Goal: Transaction & Acquisition: Purchase product/service

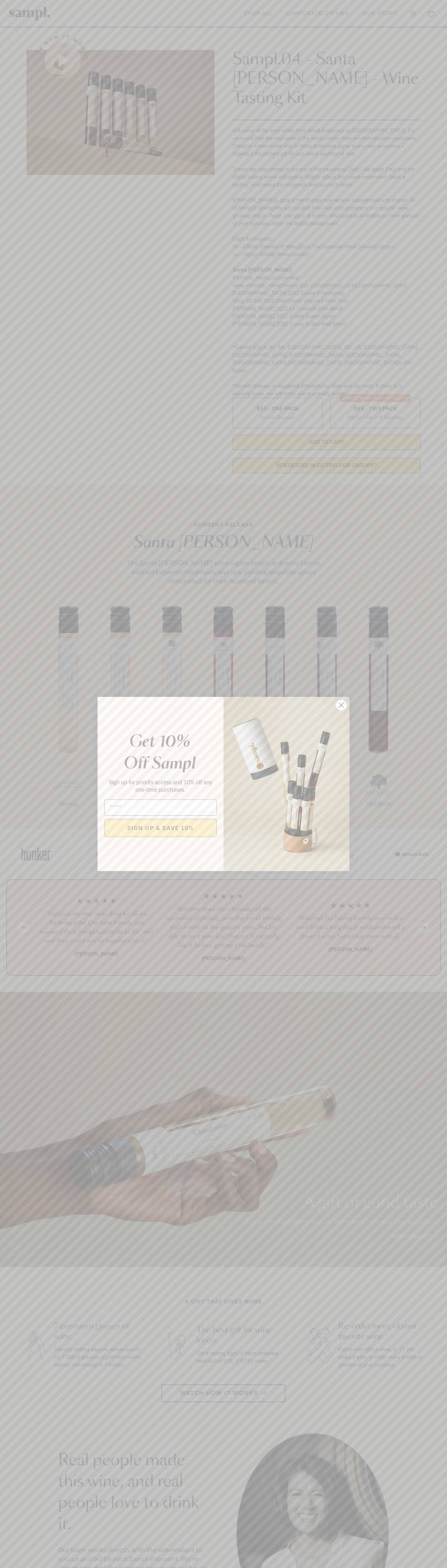
click at [341, 705] on icon "Close dialog" at bounding box center [341, 705] width 4 height 4
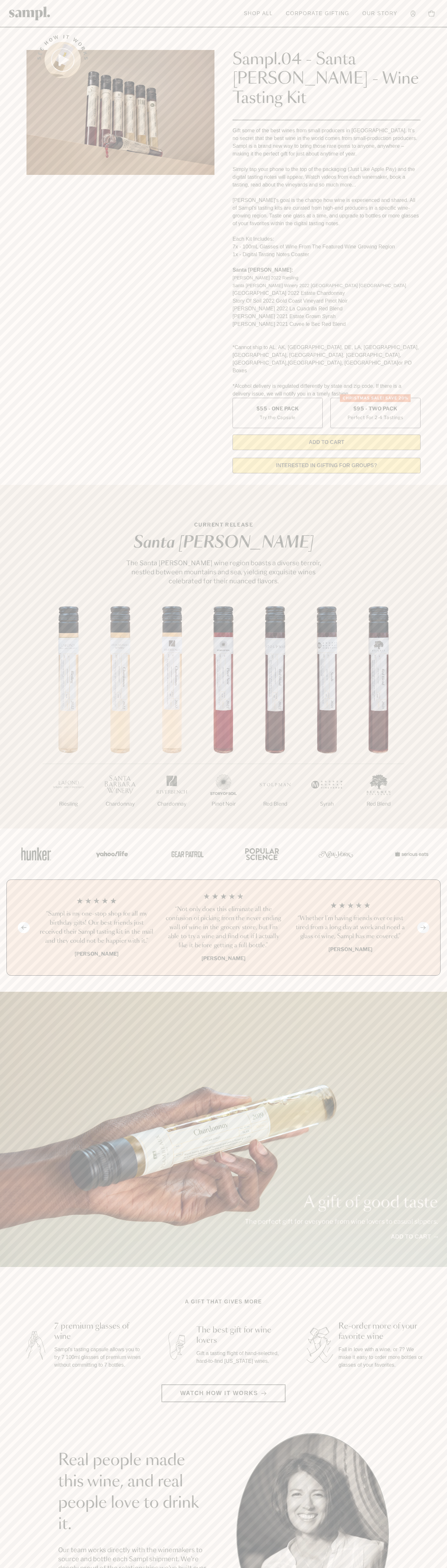
click at [180, 20] on header "Toggle navigation menu Shop All Corporate Gifting Our Story Account Story Shop …" at bounding box center [224, 14] width 447 height 28
click at [430, 1310] on section "A gift that gives more 7 premium glasses of wine Sampl's tasting capsule allows…" at bounding box center [224, 1350] width 447 height 104
click at [385, 1567] on html "Skip to main content Toggle navigation menu Shop All Corporate Gifting Our Stor…" at bounding box center [224, 1304] width 447 height 2608
click at [13, 176] on section "See how it works Sampl.04 - Santa Barbara - Wine Tasting Kit Gift some of the b…" at bounding box center [224, 252] width 447 height 453
click at [375, 397] on label "Christmas SALE! Save 20% $95 - Two Pack Perfect For 2-4 Tastings" at bounding box center [375, 413] width 90 height 30
